Goal: Task Accomplishment & Management: Manage account settings

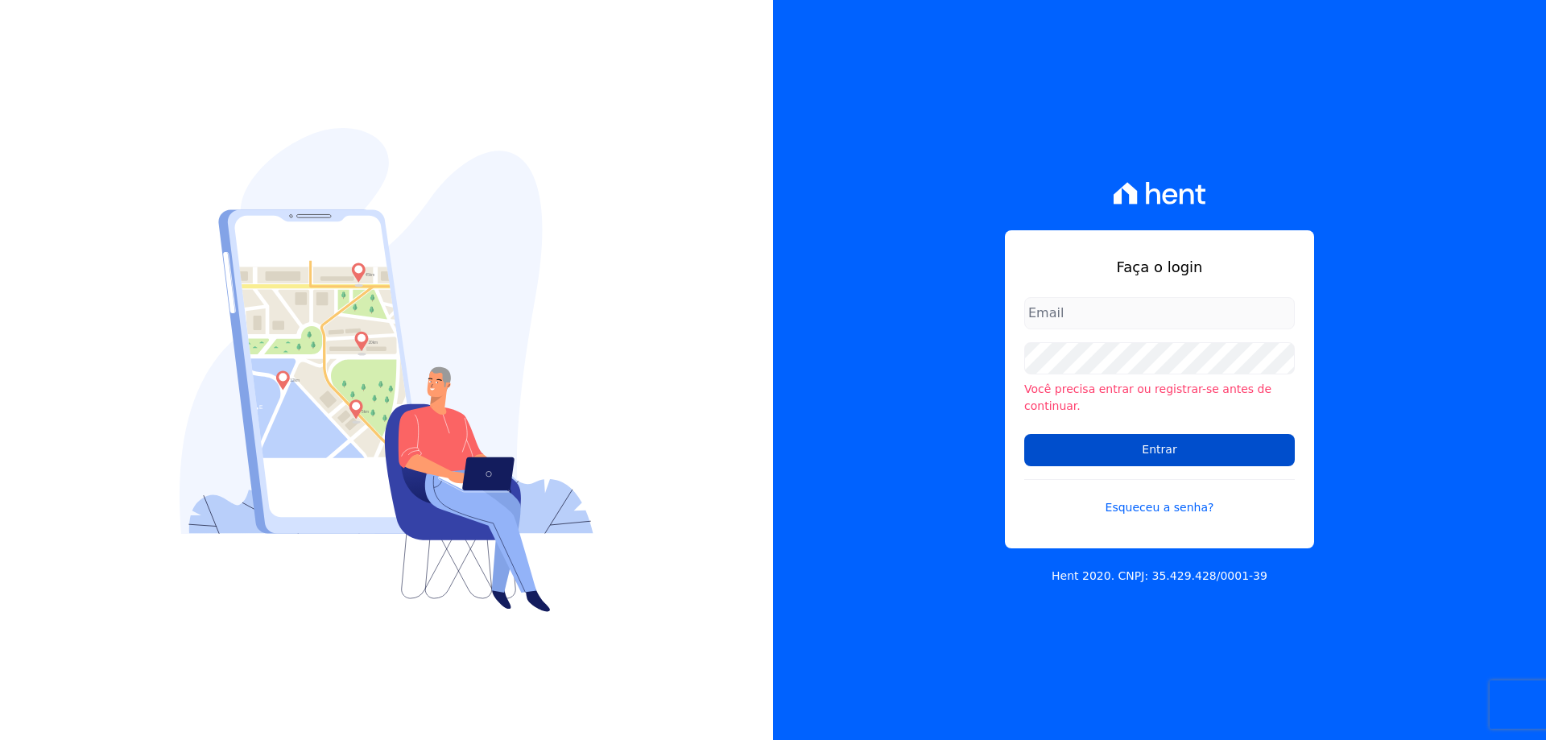
type input "[EMAIL_ADDRESS][DOMAIN_NAME]"
click at [1165, 439] on input "Entrar" at bounding box center [1159, 450] width 270 height 32
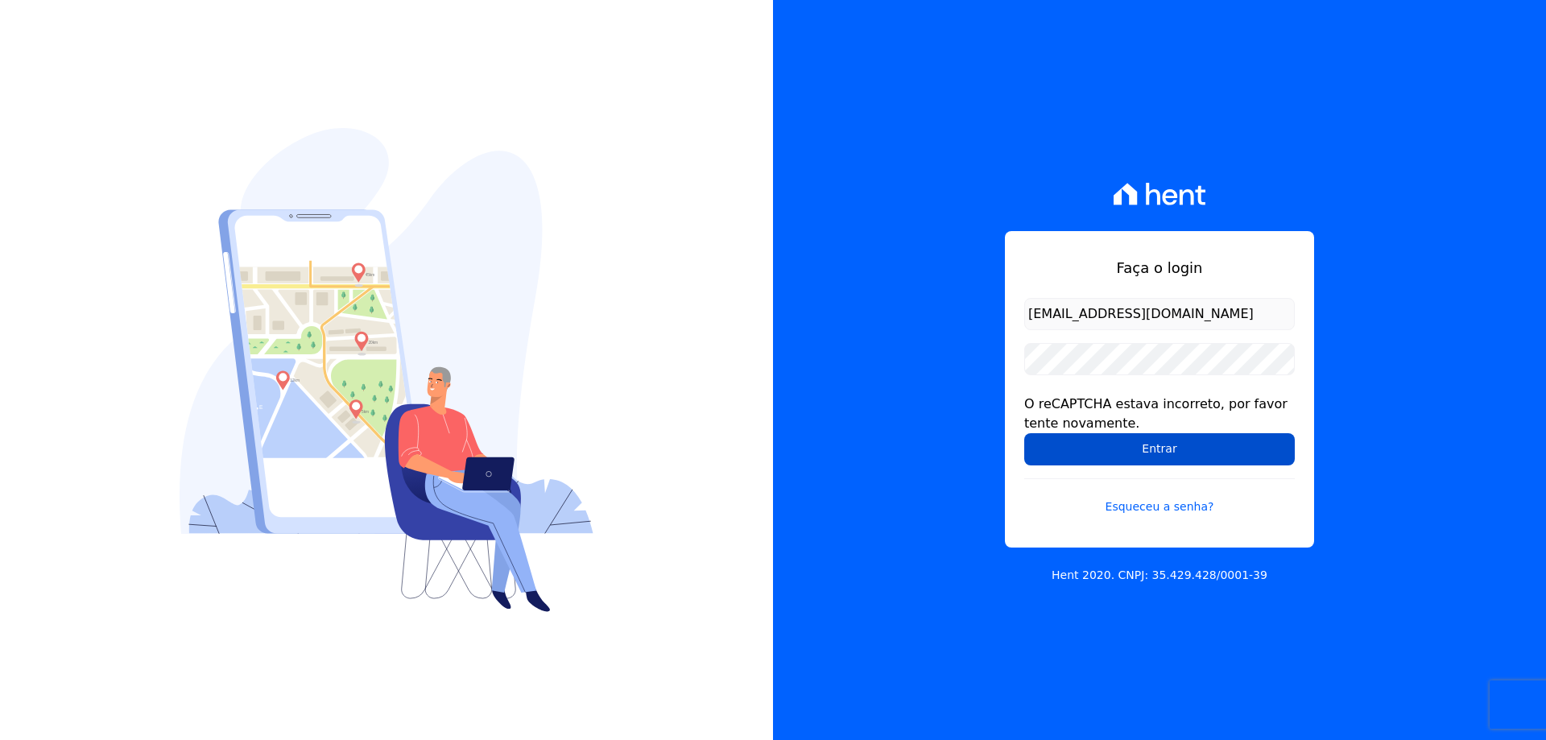
click at [1140, 448] on input "Entrar" at bounding box center [1159, 449] width 270 height 32
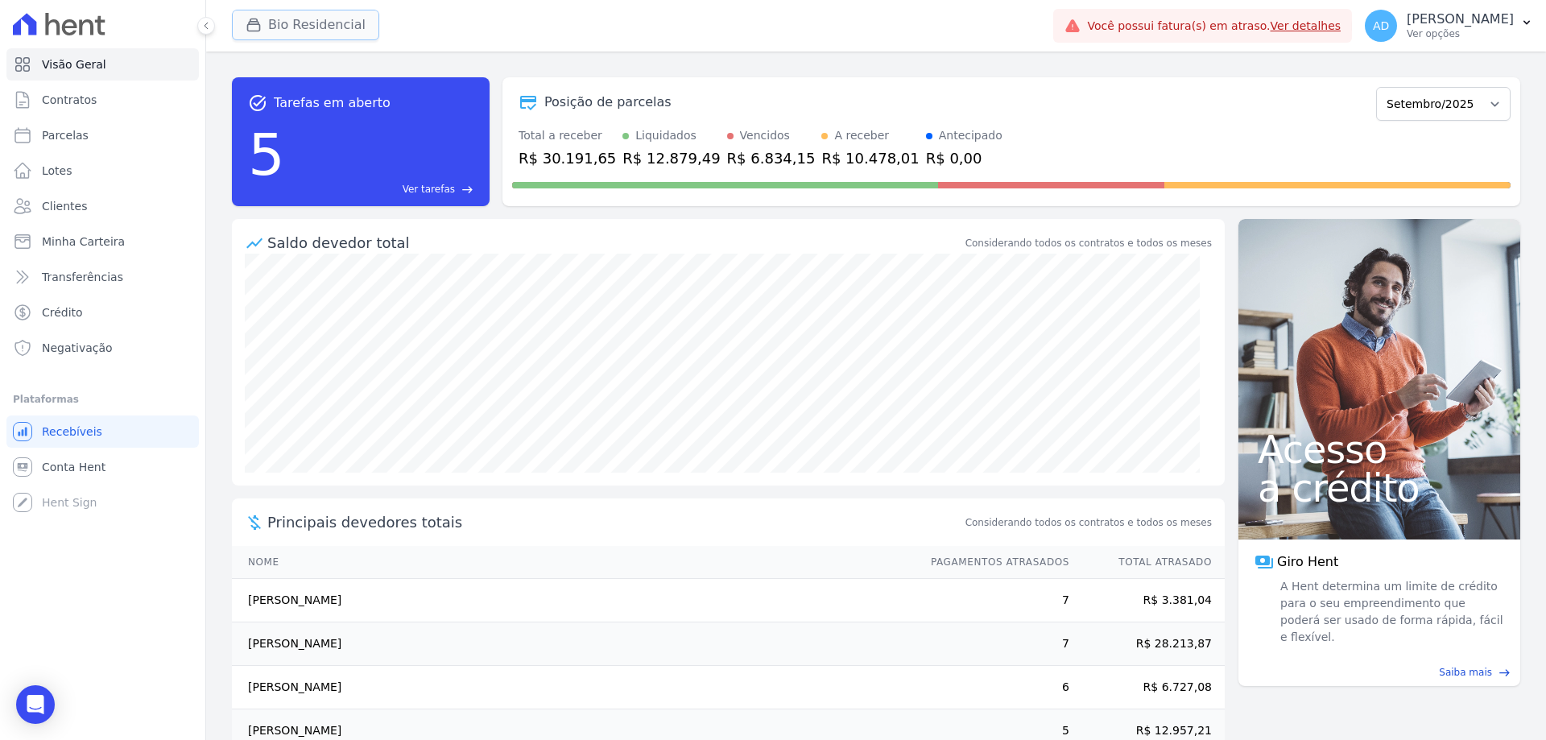
click at [245, 26] on button "Bio Residencial" at bounding box center [305, 25] width 147 height 31
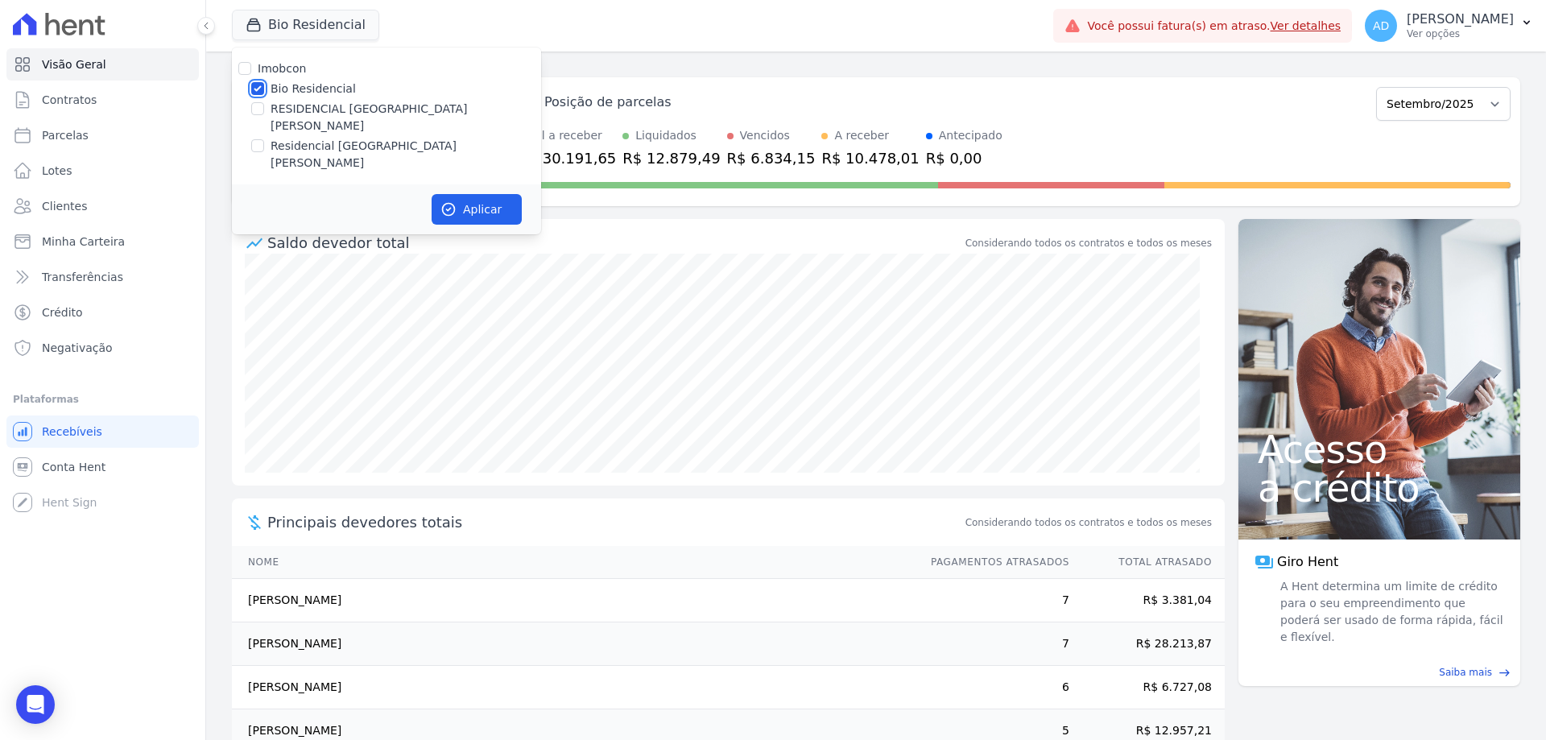
click at [255, 89] on input "Bio Residencial" at bounding box center [257, 88] width 13 height 13
checkbox input "false"
click at [256, 109] on input "RESIDENCIAL [GEOGRAPHIC_DATA]" at bounding box center [257, 108] width 13 height 13
checkbox input "true"
click at [489, 194] on button "Aplicar" at bounding box center [476, 209] width 90 height 31
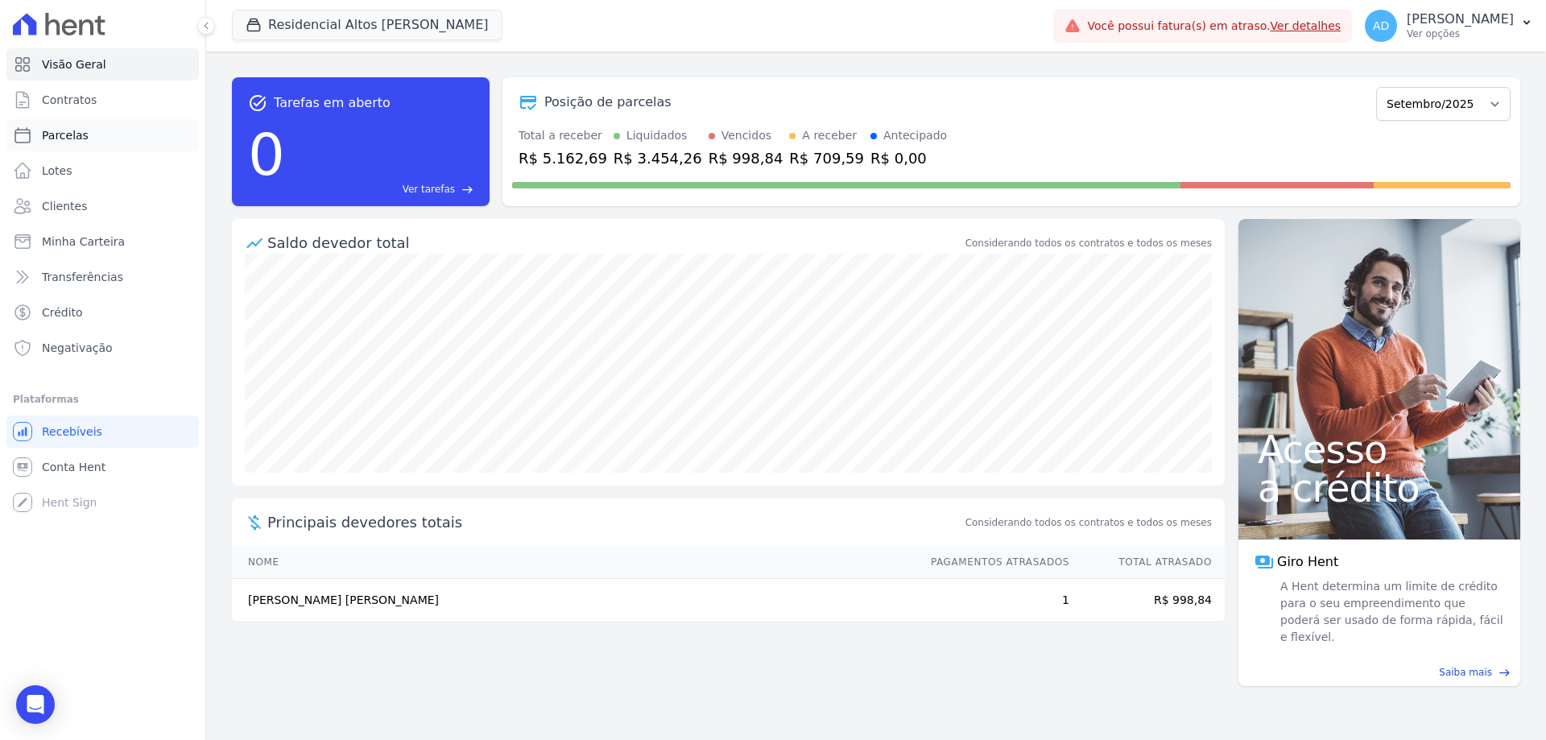
click at [101, 137] on link "Parcelas" at bounding box center [102, 135] width 192 height 32
select select
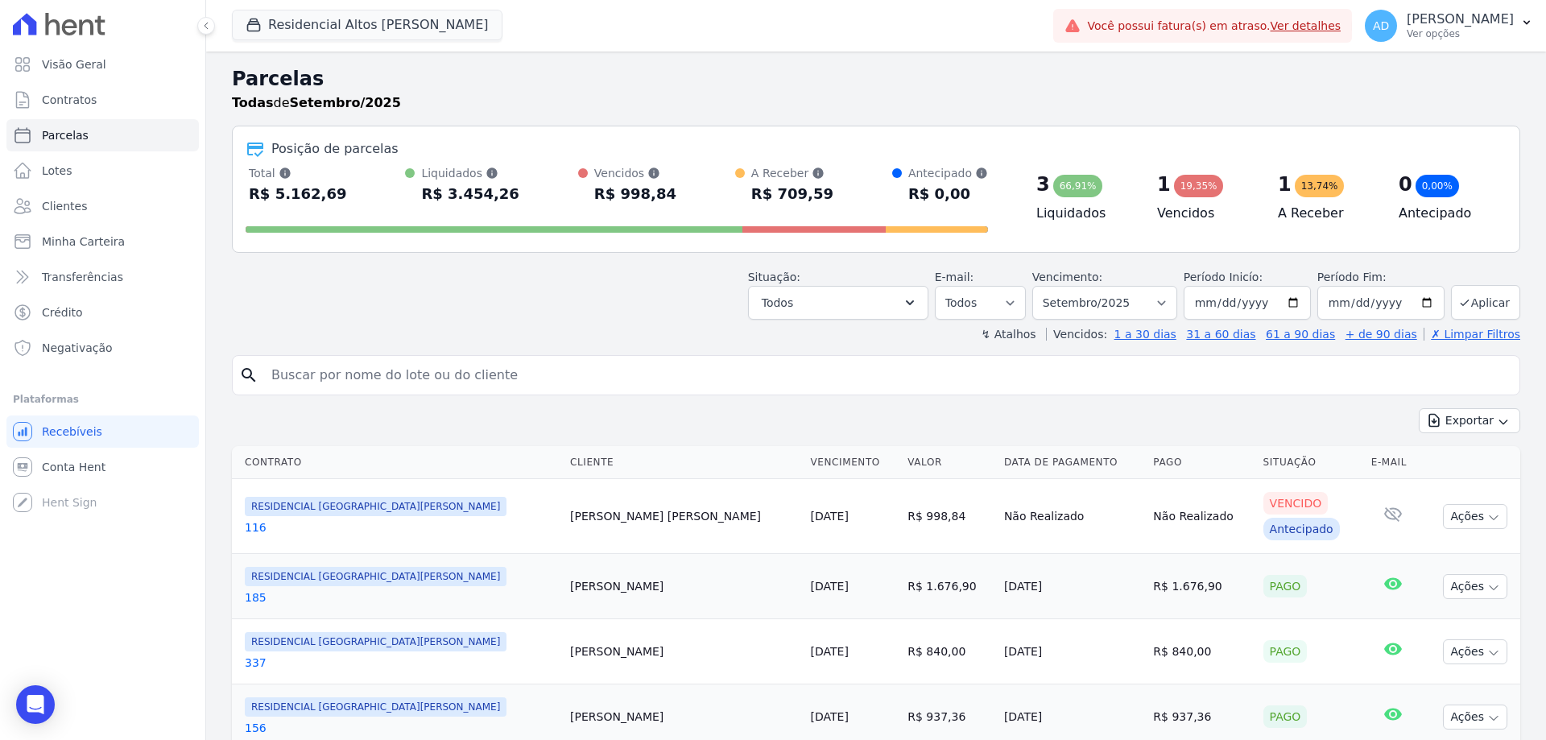
click at [811, 516] on link "10/09/2025" at bounding box center [830, 516] width 38 height 13
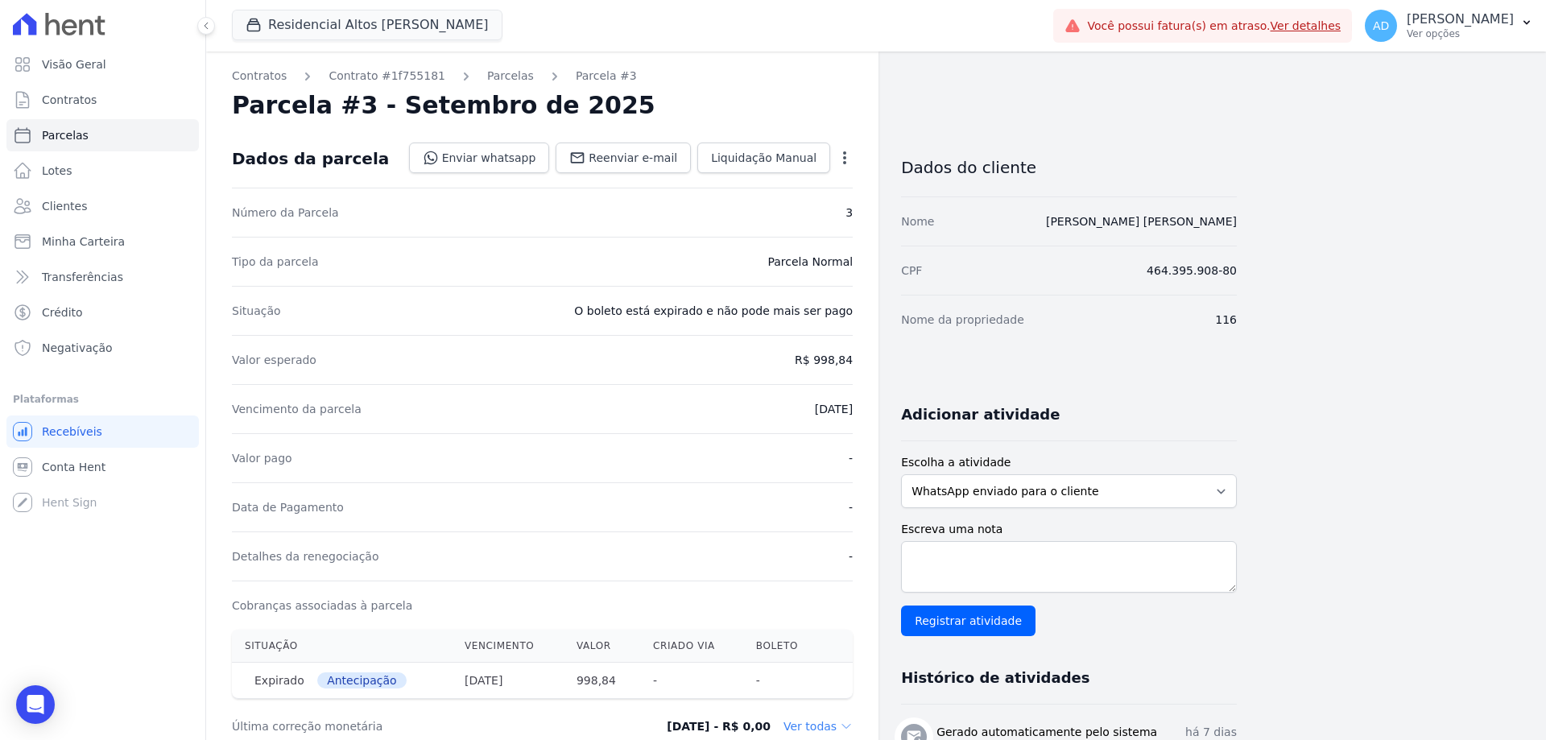
click at [840, 161] on icon "button" at bounding box center [844, 158] width 16 height 16
click at [779, 262] on link "Renegociar" at bounding box center [775, 266] width 142 height 29
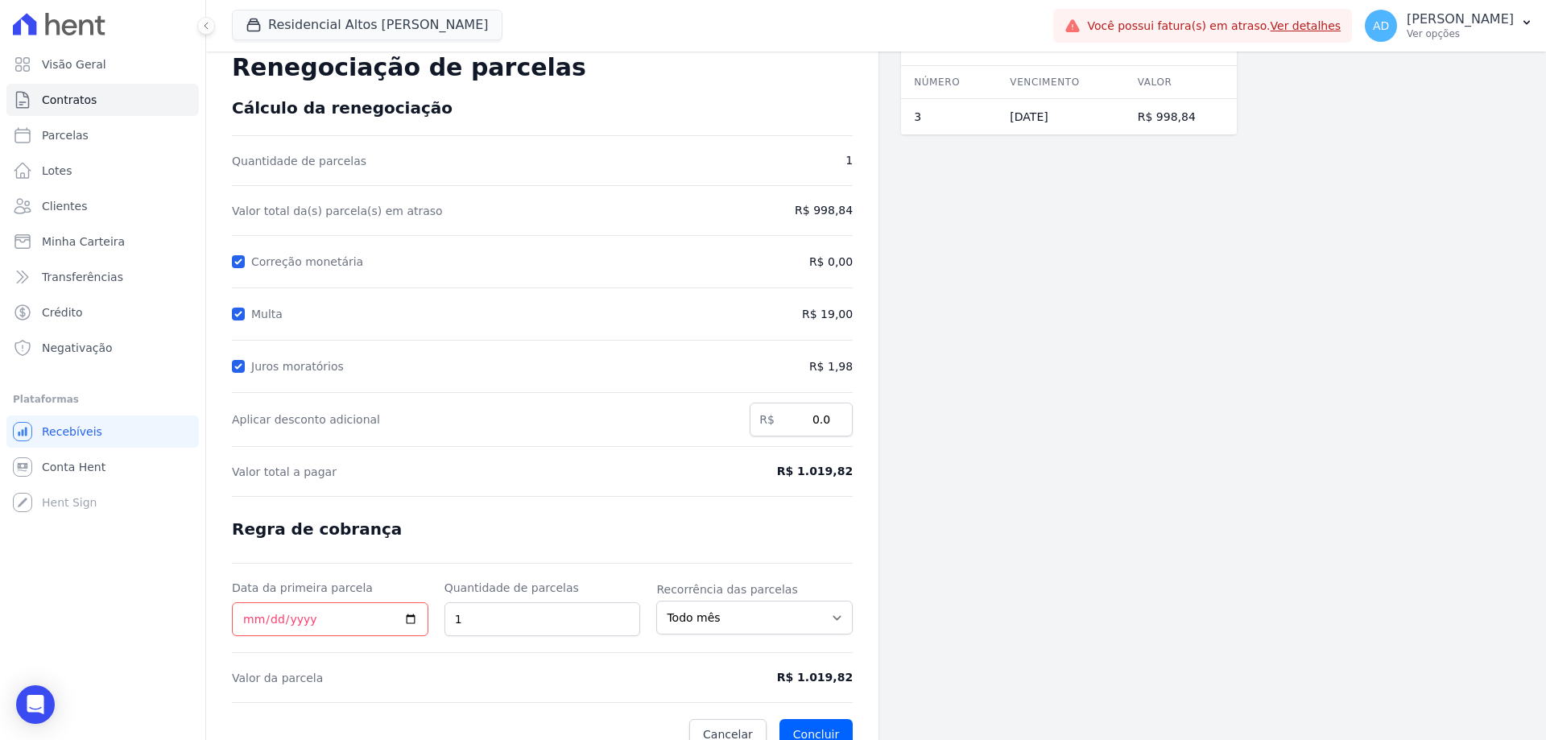
scroll to position [67, 0]
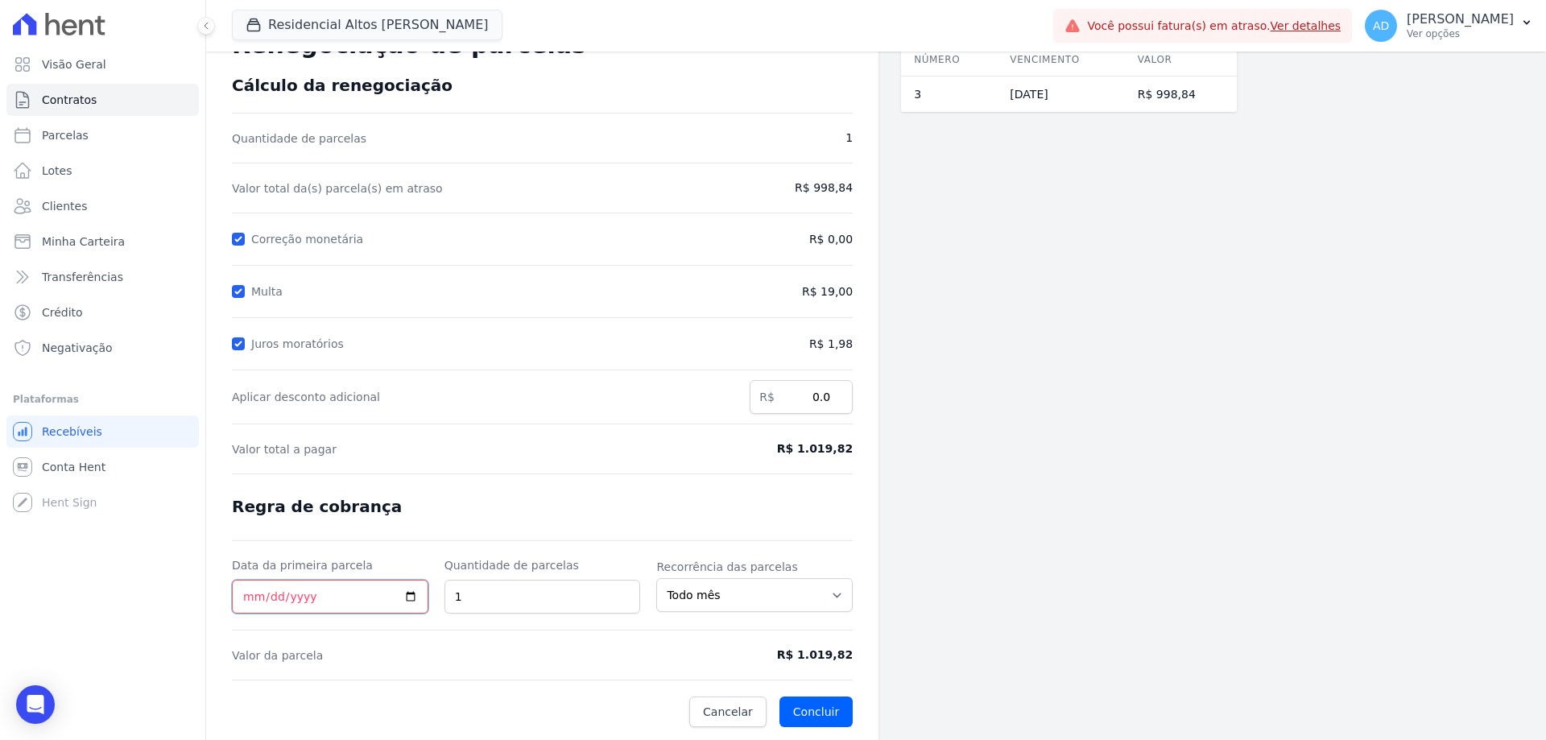
click at [251, 596] on input "Data da primeira parcela" at bounding box center [330, 597] width 196 height 34
type input "2025-09-16"
click at [714, 601] on select "Todo mês A cada 2 meses A cada 3 meses A cada 6 meses A cada 10 meses A cada 12…" at bounding box center [754, 595] width 196 height 34
click at [555, 505] on form "Cálculo da renegociação Quantidade de parcelas 1 Valor total da(s) parcela(s) e…" at bounding box center [542, 401] width 621 height 651
click at [807, 712] on button "Concluir" at bounding box center [815, 711] width 73 height 31
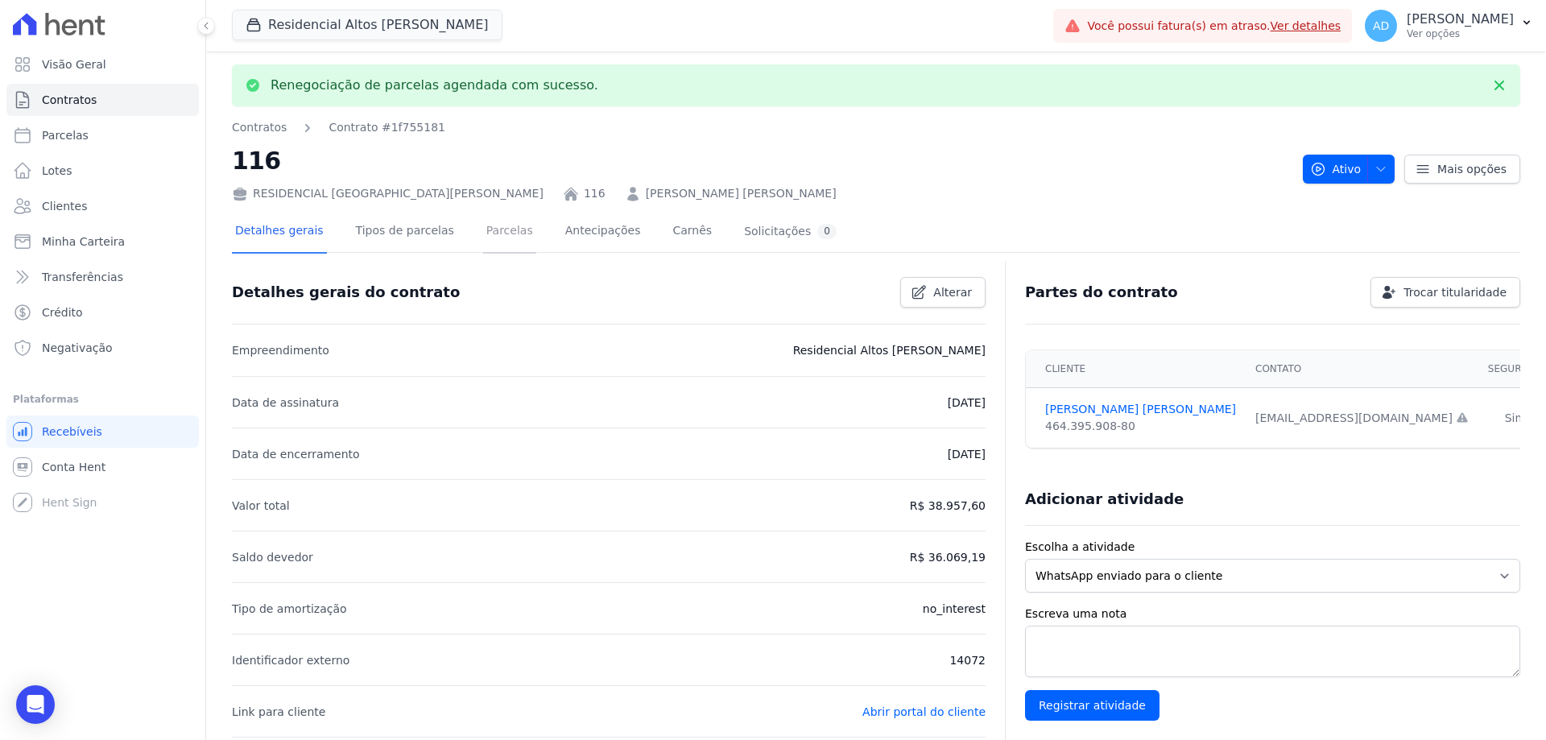
click at [498, 234] on link "Parcelas" at bounding box center [509, 232] width 53 height 43
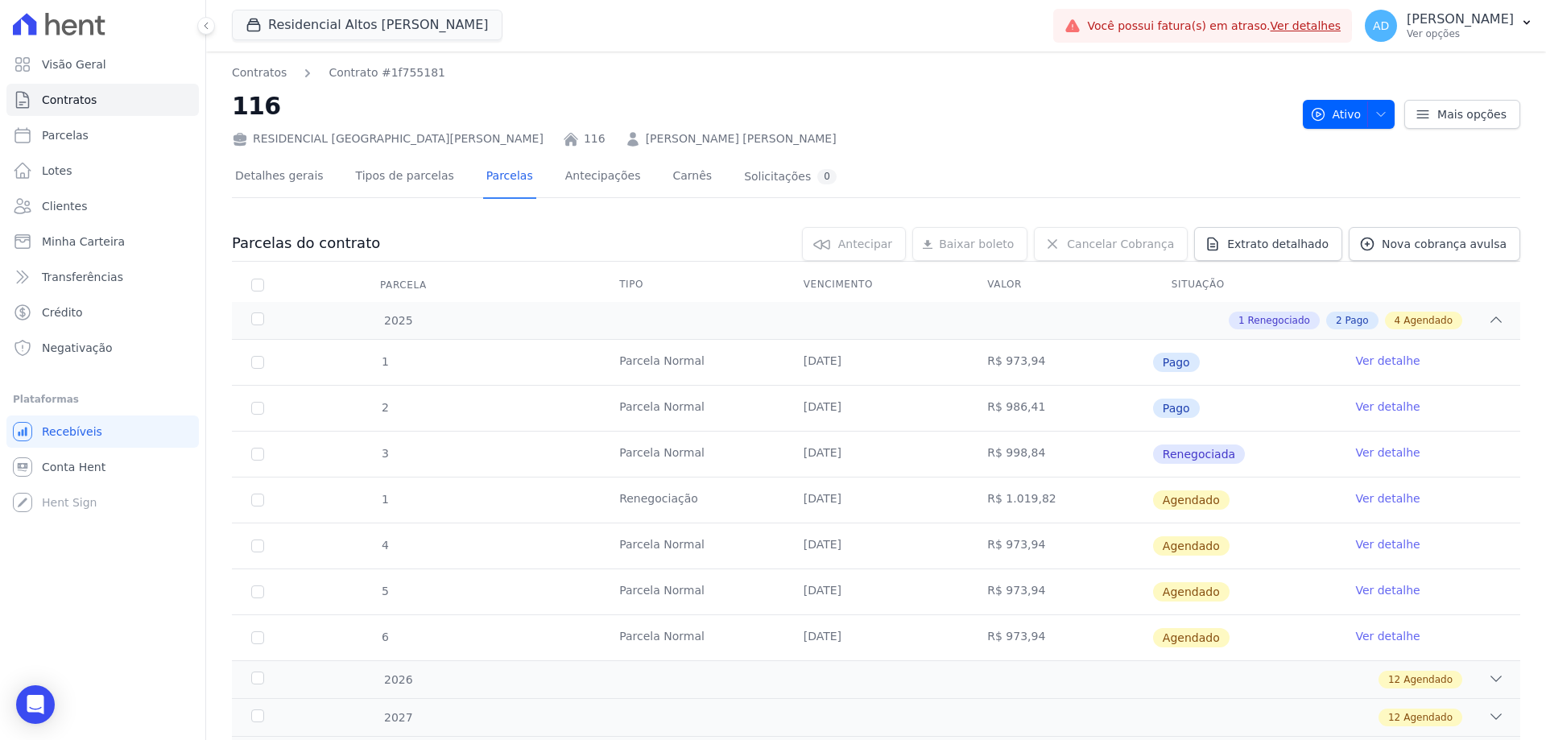
click at [1385, 450] on link "Ver detalhe" at bounding box center [1387, 452] width 64 height 16
click at [1376, 452] on link "Ver detalhe" at bounding box center [1387, 452] width 64 height 16
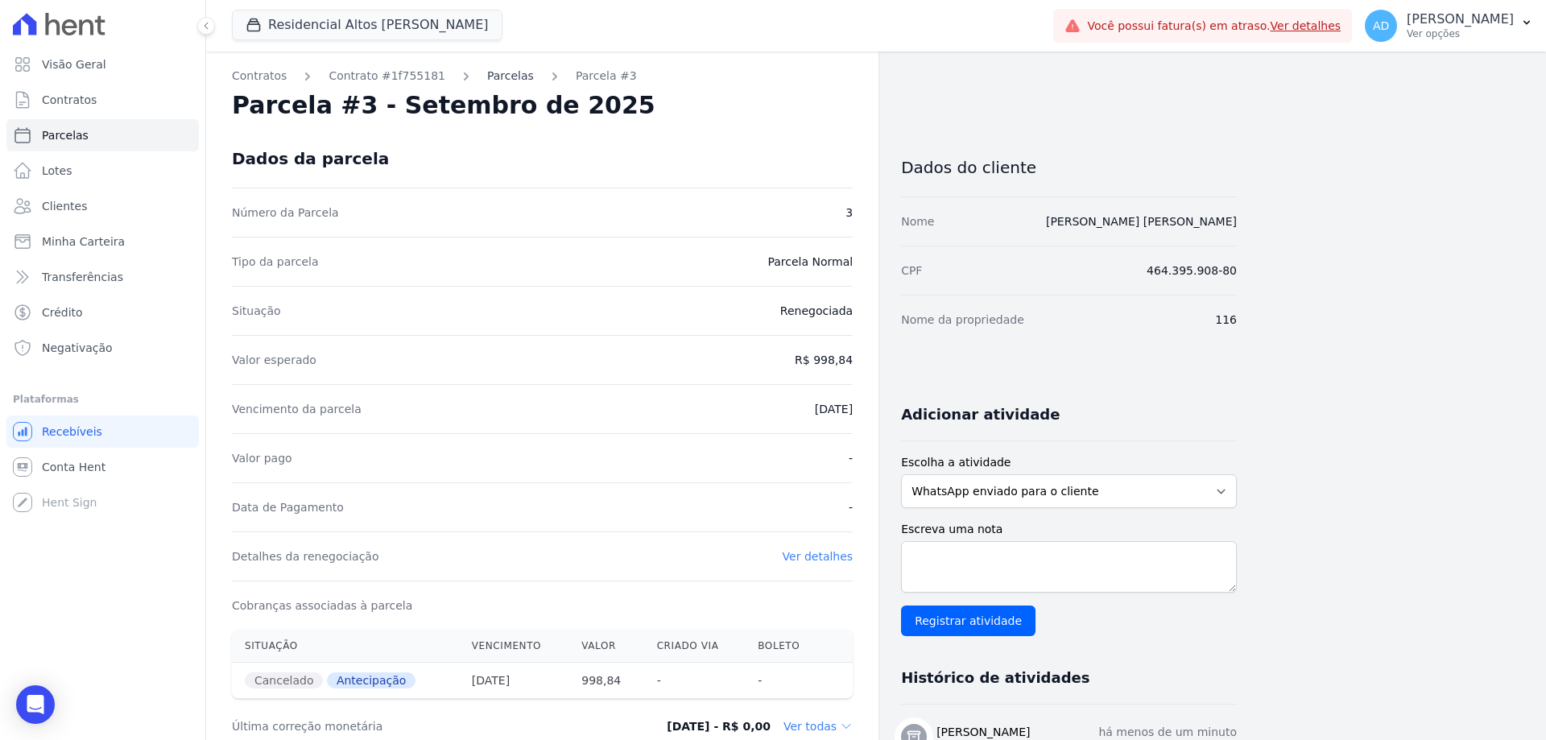
click at [487, 76] on link "Parcelas" at bounding box center [510, 76] width 47 height 17
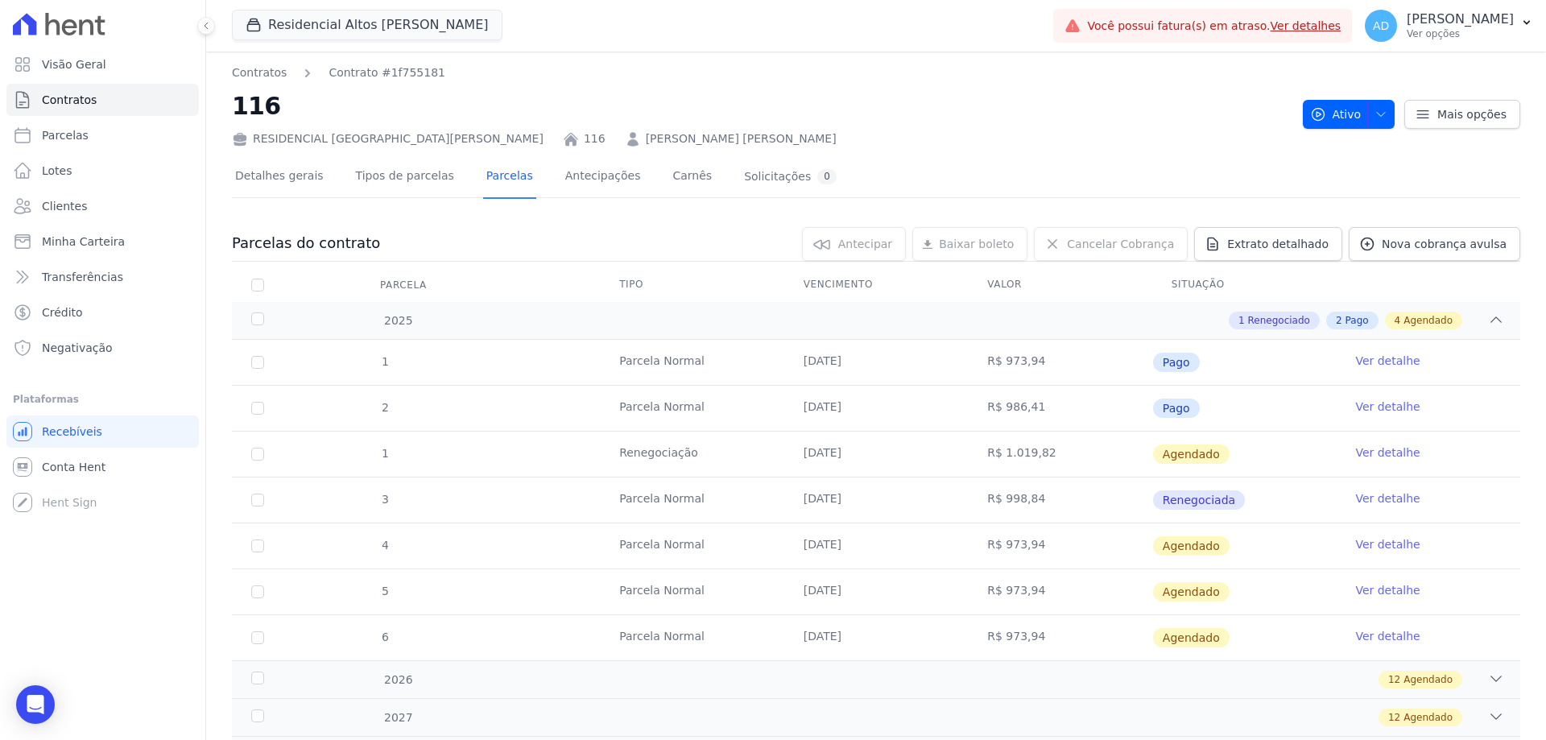
click at [1390, 449] on link "Ver detalhe" at bounding box center [1387, 452] width 64 height 16
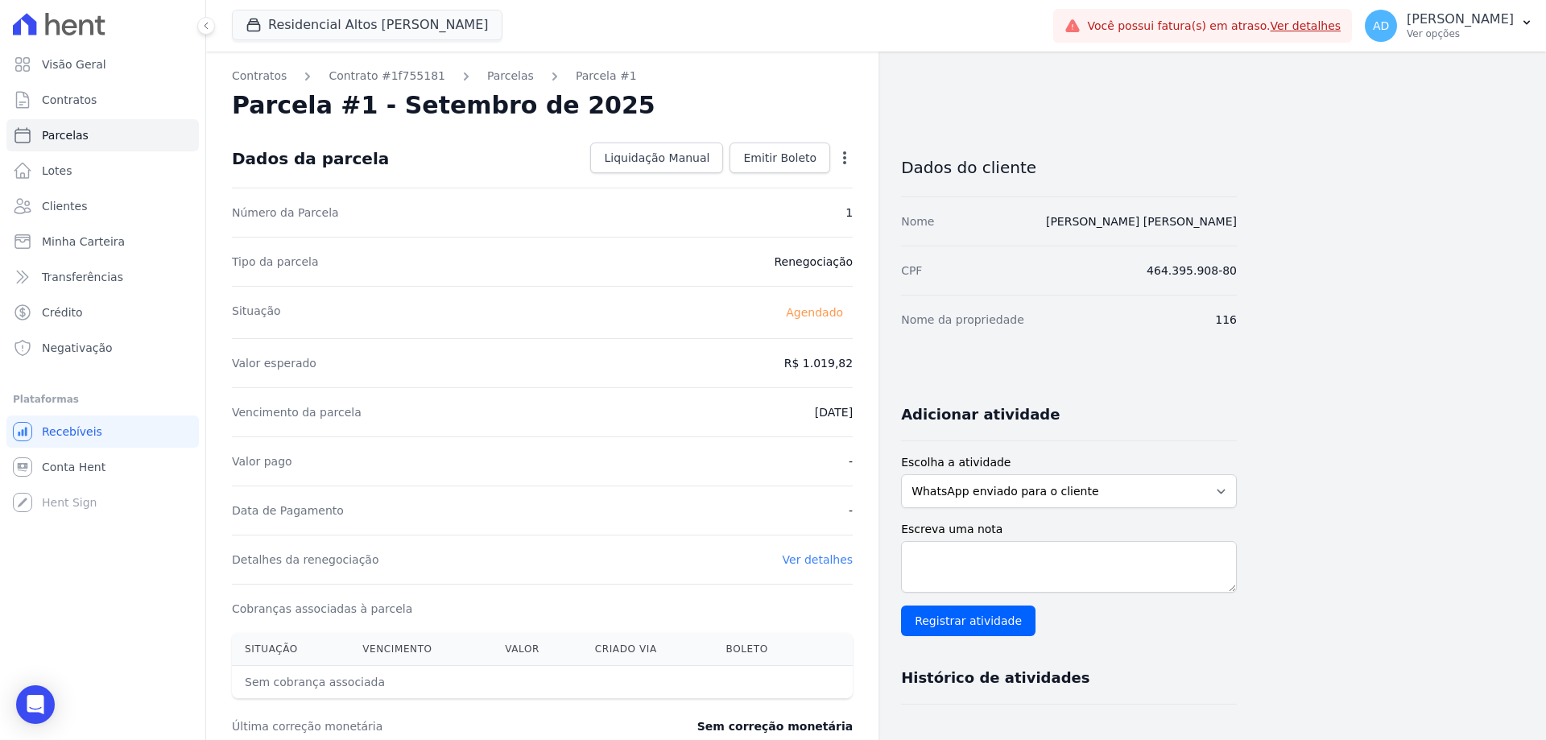
click at [852, 162] on icon "button" at bounding box center [844, 158] width 16 height 16
click at [770, 175] on link "Alterar" at bounding box center [775, 179] width 142 height 29
click at [766, 365] on input "1019.82" at bounding box center [775, 362] width 155 height 34
drag, startPoint x: 809, startPoint y: 361, endPoint x: 820, endPoint y: 376, distance: 18.4
click at [818, 363] on input "1019.82" at bounding box center [775, 362] width 155 height 34
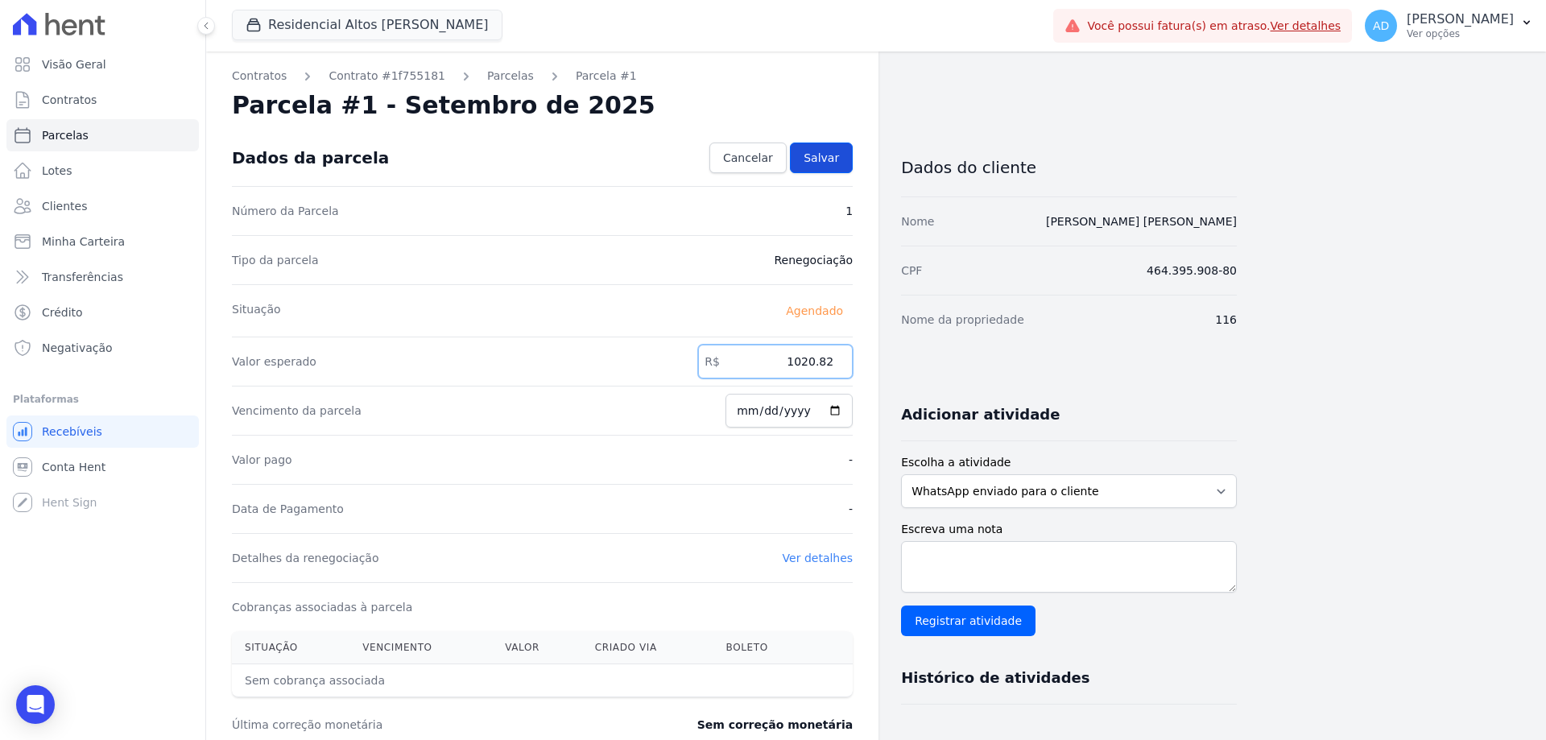
type input "1020.82"
click at [834, 156] on span "Salvar" at bounding box center [820, 158] width 35 height 16
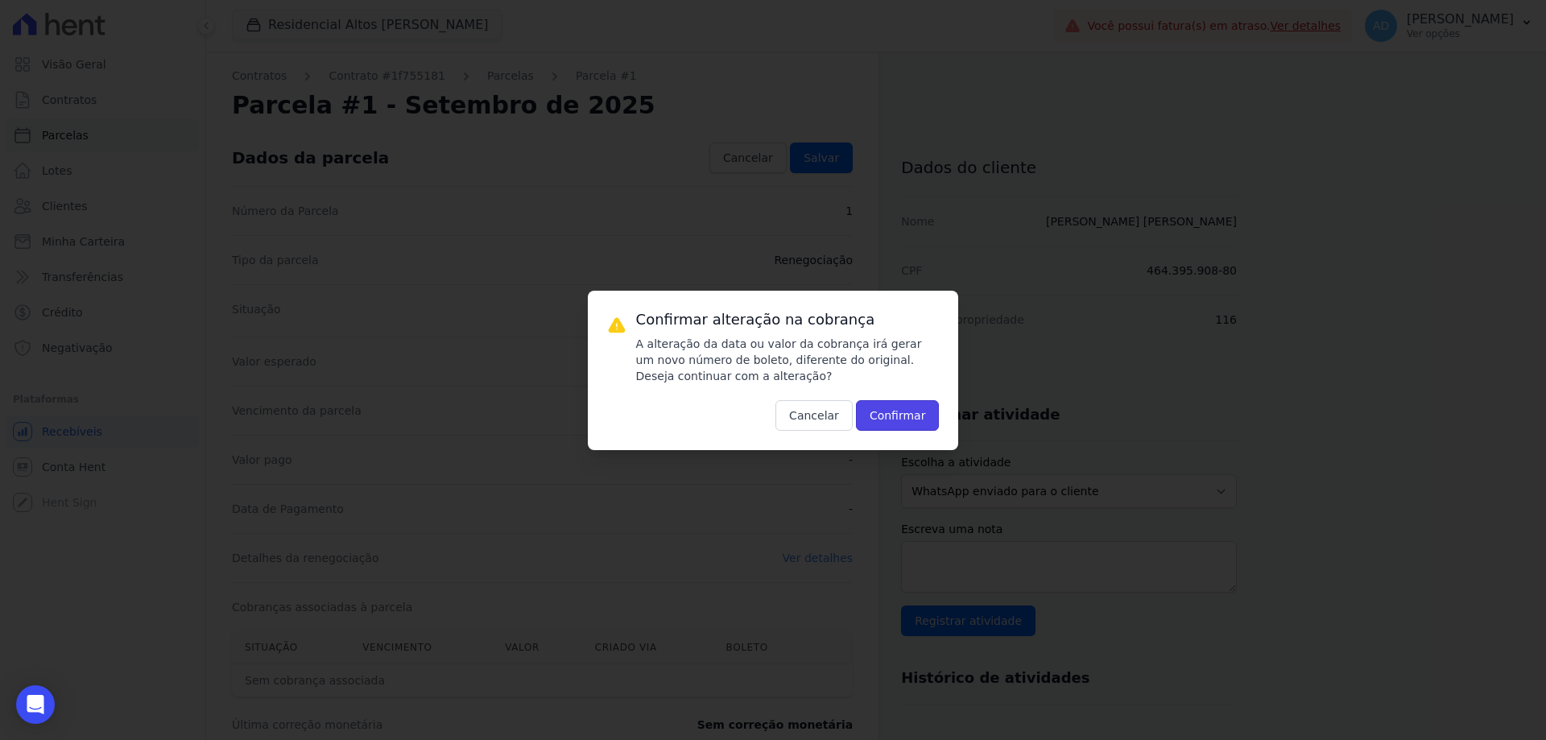
drag, startPoint x: 901, startPoint y: 418, endPoint x: 886, endPoint y: 420, distance: 14.7
click at [900, 418] on button "Confirmar" at bounding box center [898, 415] width 84 height 31
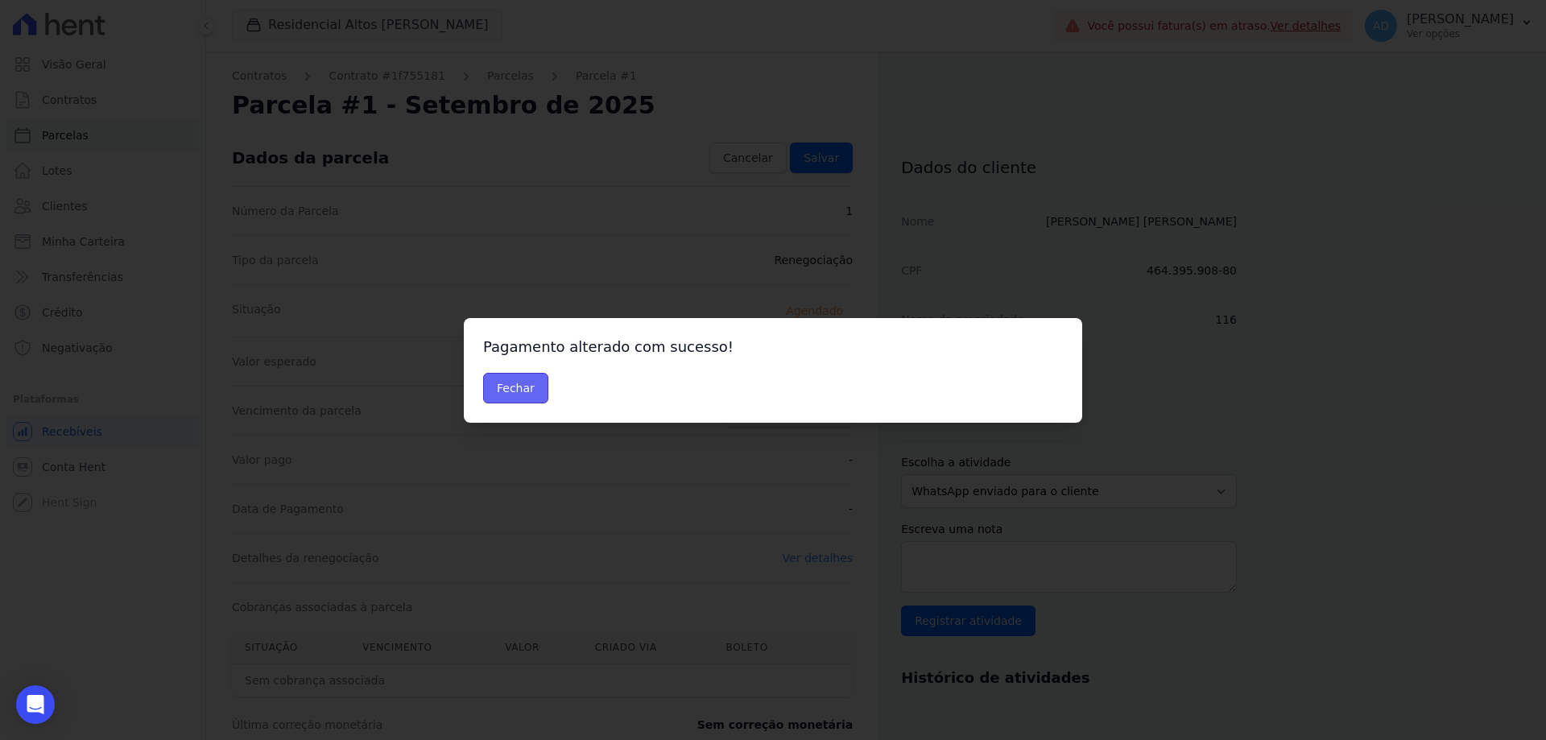
click at [523, 388] on button "Fechar" at bounding box center [515, 388] width 65 height 31
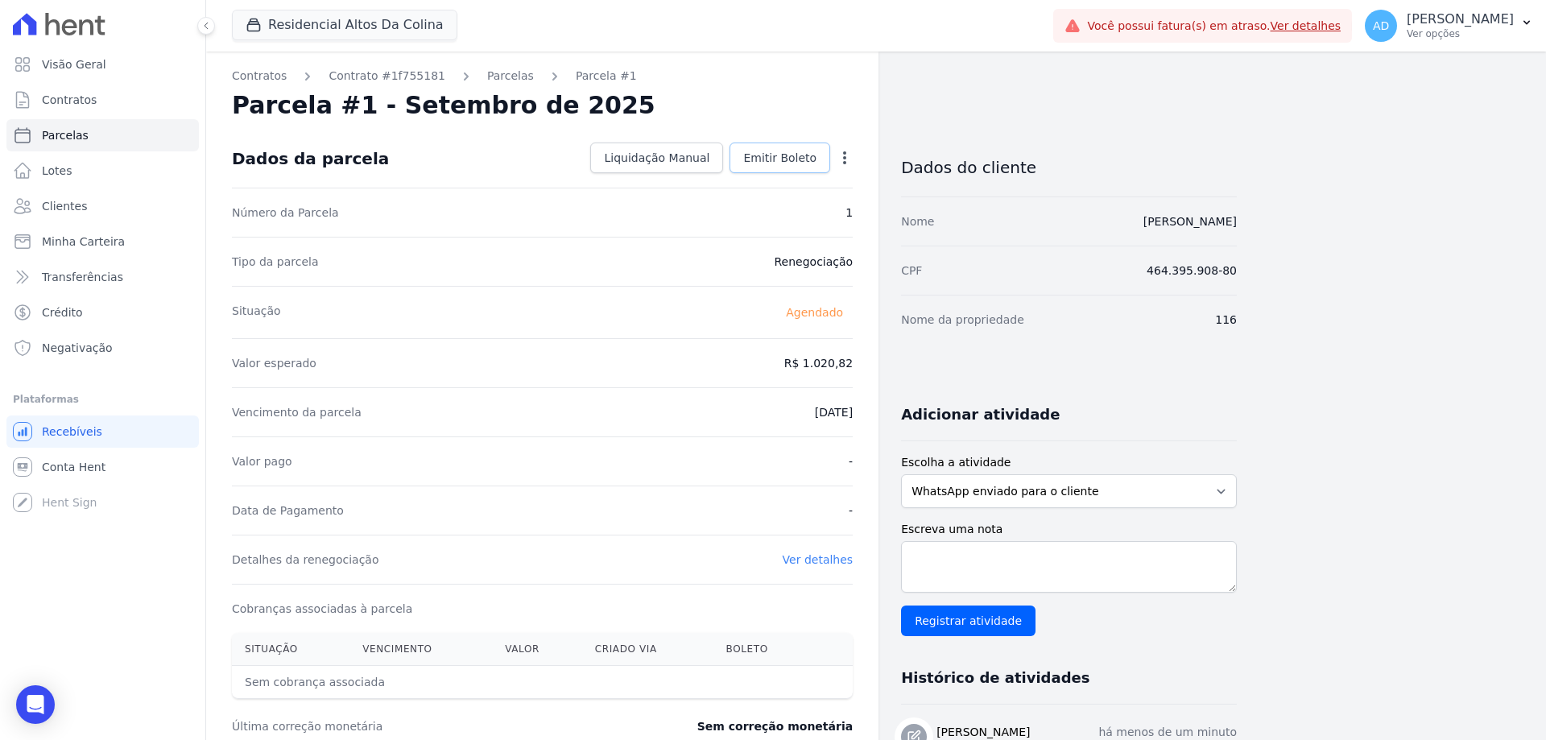
click at [792, 153] on span "Emitir Boleto" at bounding box center [779, 158] width 73 height 16
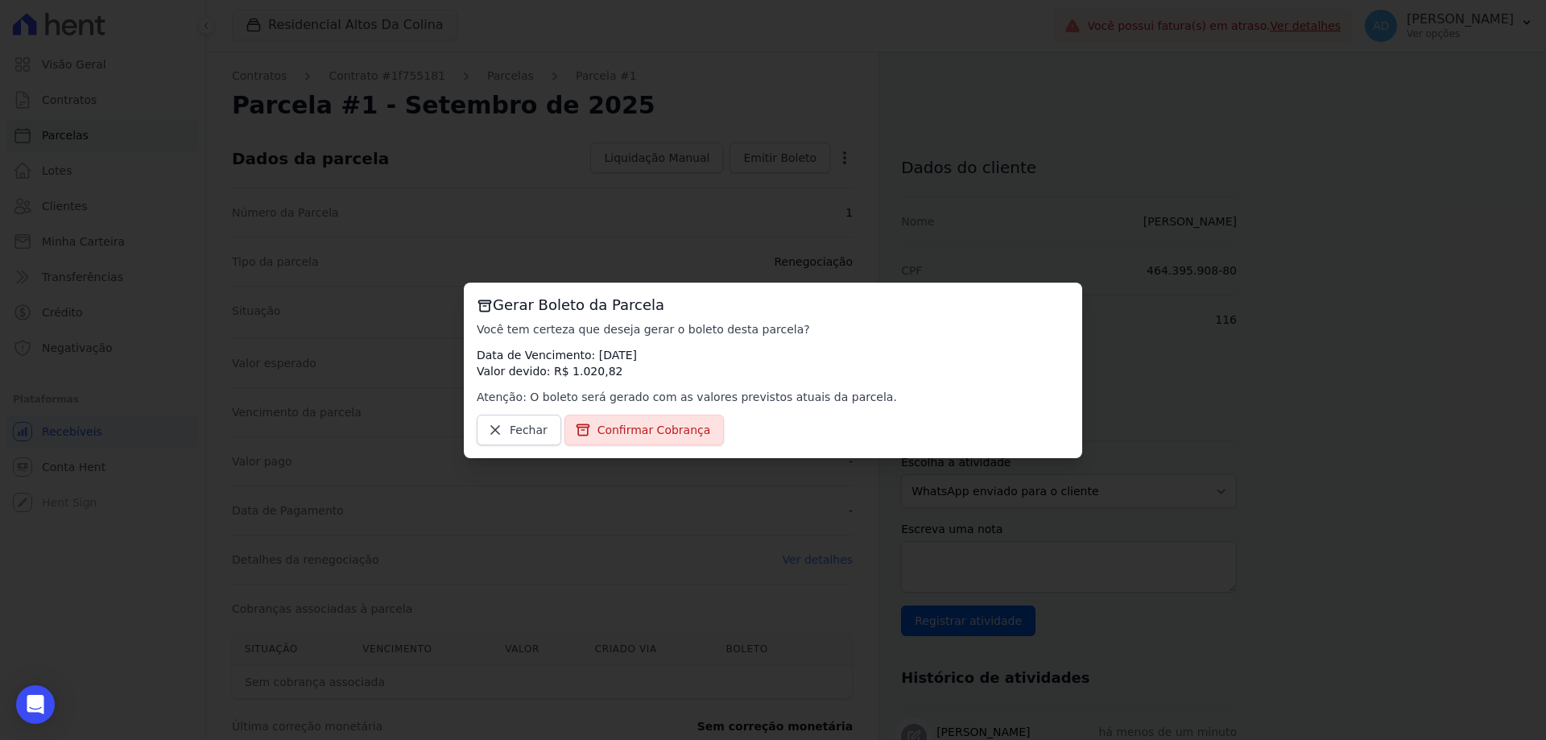
click at [642, 439] on link "Confirmar Cobrança" at bounding box center [644, 430] width 160 height 31
click at [612, 435] on span "Confirmar Cobrança" at bounding box center [654, 430] width 114 height 16
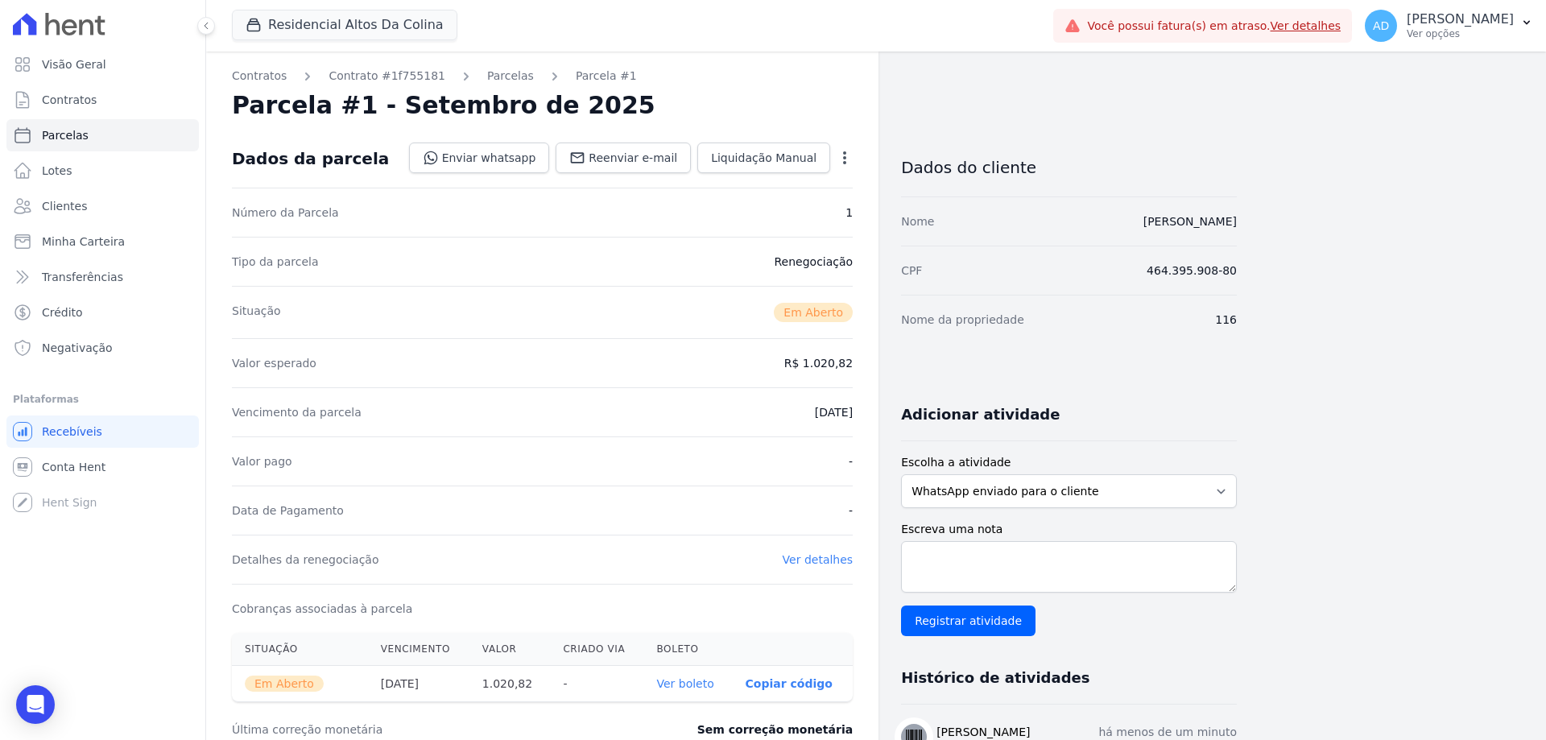
click at [701, 683] on link "Ver boleto" at bounding box center [684, 683] width 57 height 13
